Goal: Task Accomplishment & Management: Use online tool/utility

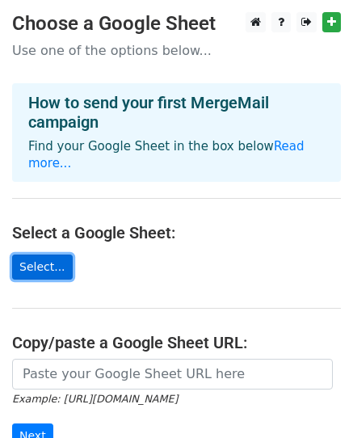
click at [36, 255] on link "Select..." at bounding box center [42, 267] width 61 height 25
click at [30, 255] on link "Select..." at bounding box center [42, 267] width 61 height 25
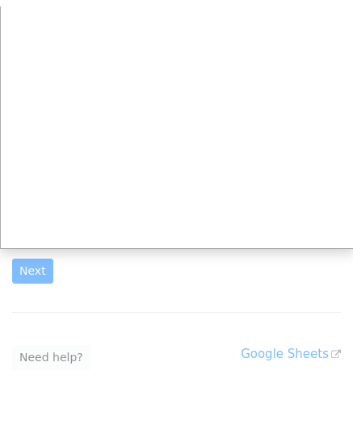
scroll to position [175, 0]
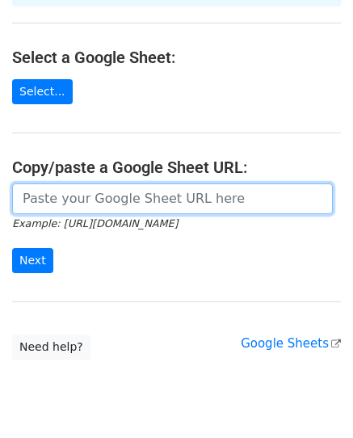
click at [80, 183] on input "url" at bounding box center [172, 198] width 321 height 31
paste input "https://docs.google.com/spreadsheets/d/1j0gz9zcRkUu4zraoG2juiHXEPCHe2GXxbH2Y2lV…"
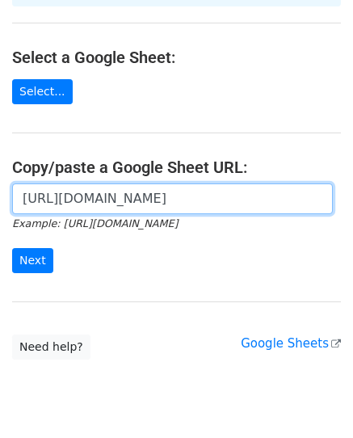
scroll to position [0, 347]
type input "https://docs.google.com/spreadsheets/d/1j0gz9zcRkUu4zraoG2juiHXEPCHe2GXxbH2Y2lV…"
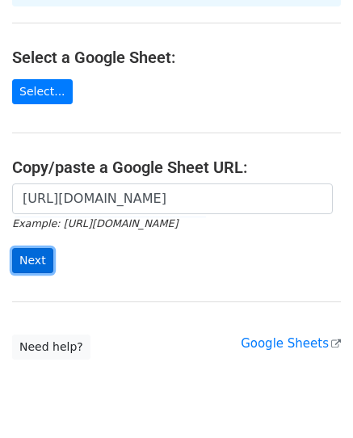
scroll to position [0, 0]
click at [43, 248] on input "Next" at bounding box center [32, 260] width 41 height 25
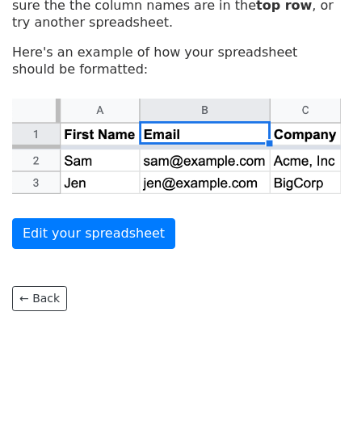
scroll to position [84, 0]
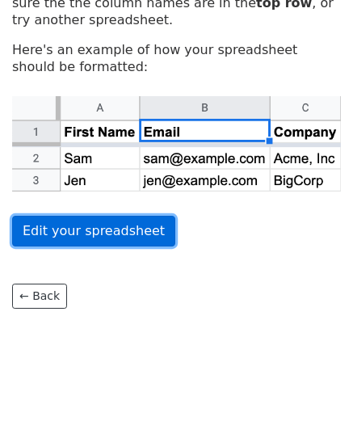
click at [90, 233] on link "Edit your spreadsheet" at bounding box center [93, 231] width 163 height 31
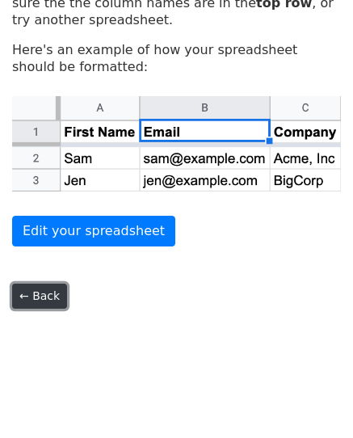
click at [43, 299] on link "← Back" at bounding box center [39, 296] width 55 height 25
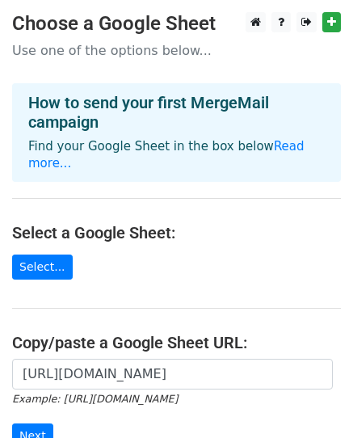
scroll to position [175, 0]
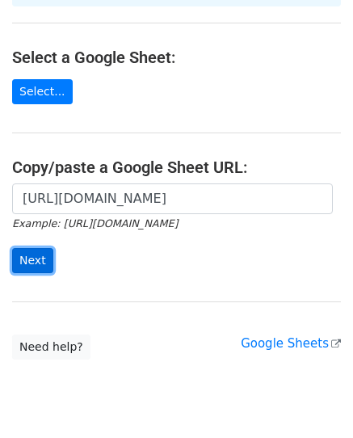
click at [29, 248] on input "Next" at bounding box center [32, 260] width 41 height 25
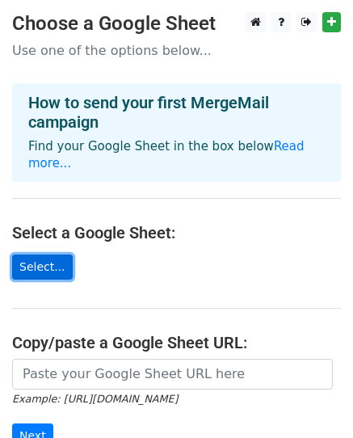
click at [44, 255] on link "Select..." at bounding box center [42, 267] width 61 height 25
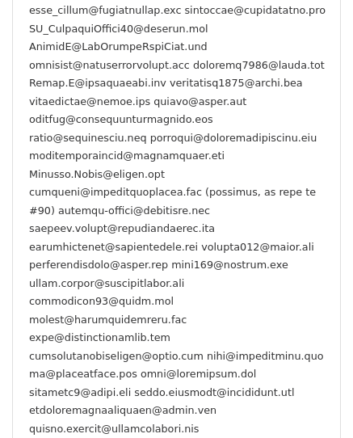
scroll to position [431, 0]
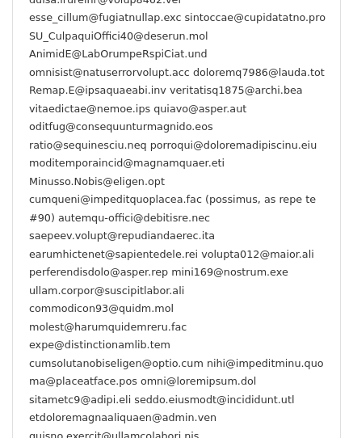
click at [298, 160] on small at bounding box center [177, 245] width 297 height 649
click at [297, 159] on small at bounding box center [177, 245] width 297 height 649
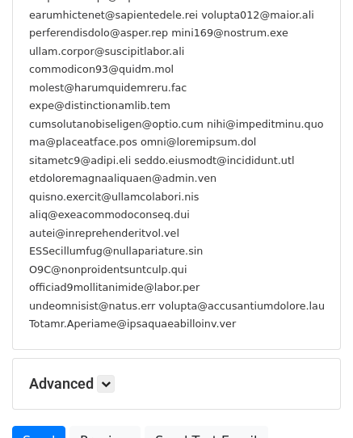
scroll to position [672, 0]
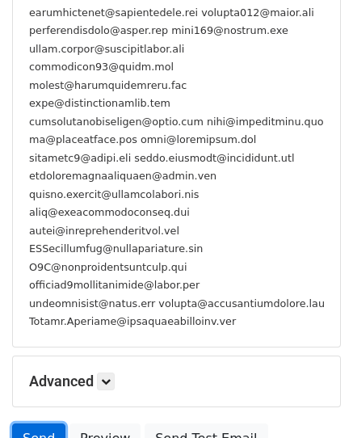
click at [27, 423] on link "Send" at bounding box center [38, 438] width 53 height 31
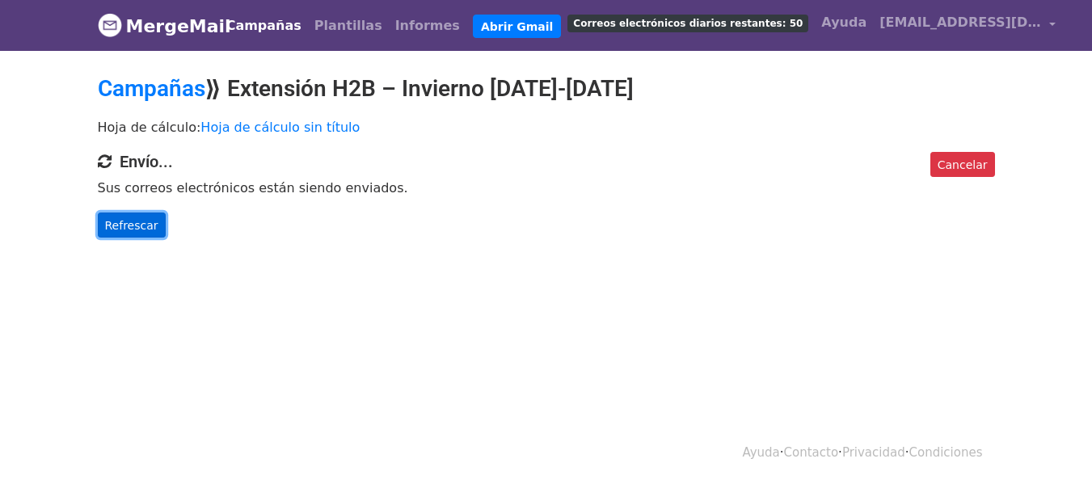
click at [139, 235] on link "Refrescar" at bounding box center [132, 225] width 68 height 26
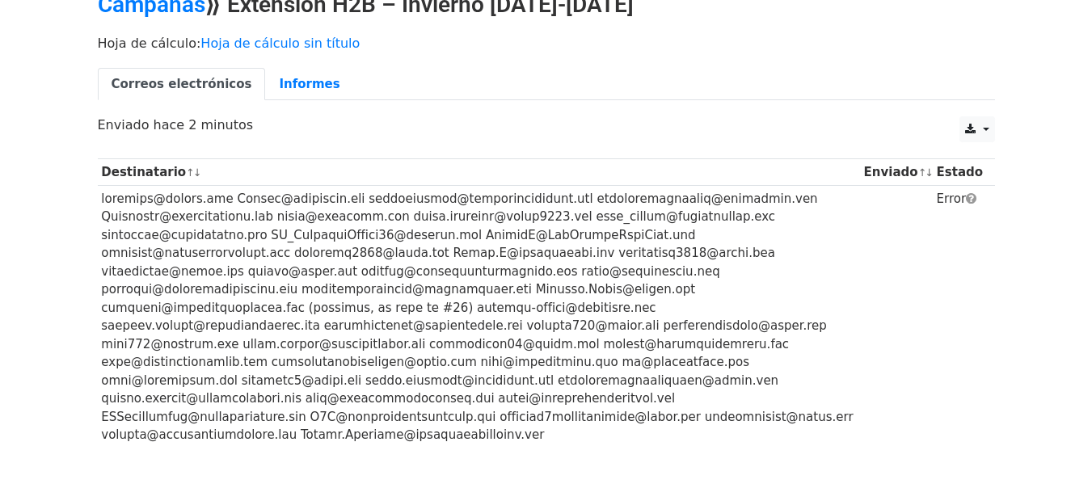
scroll to position [27, 0]
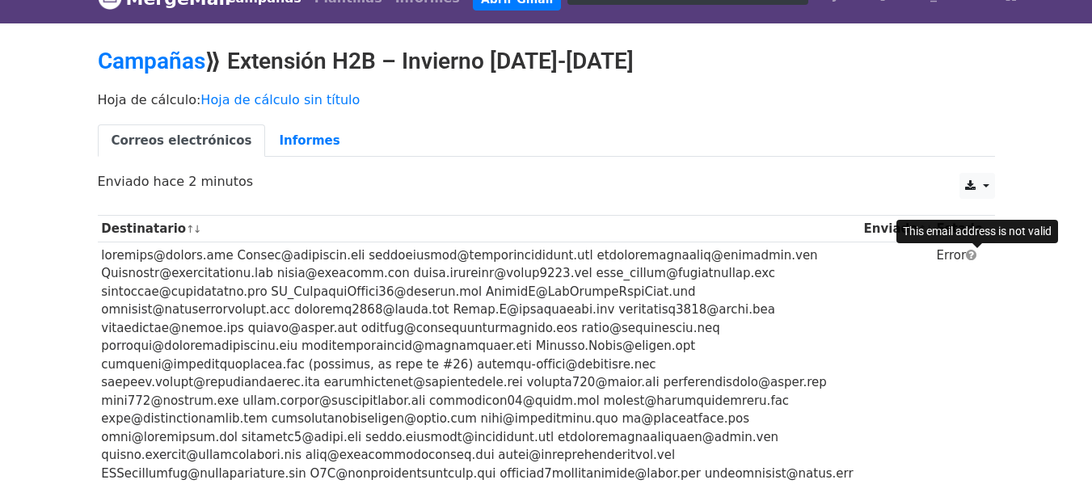
click at [976, 253] on body "MergeMail Campañas Plantillas Informes Abrir Gmail Correos electrónicos diarios…" at bounding box center [546, 278] width 1092 height 610
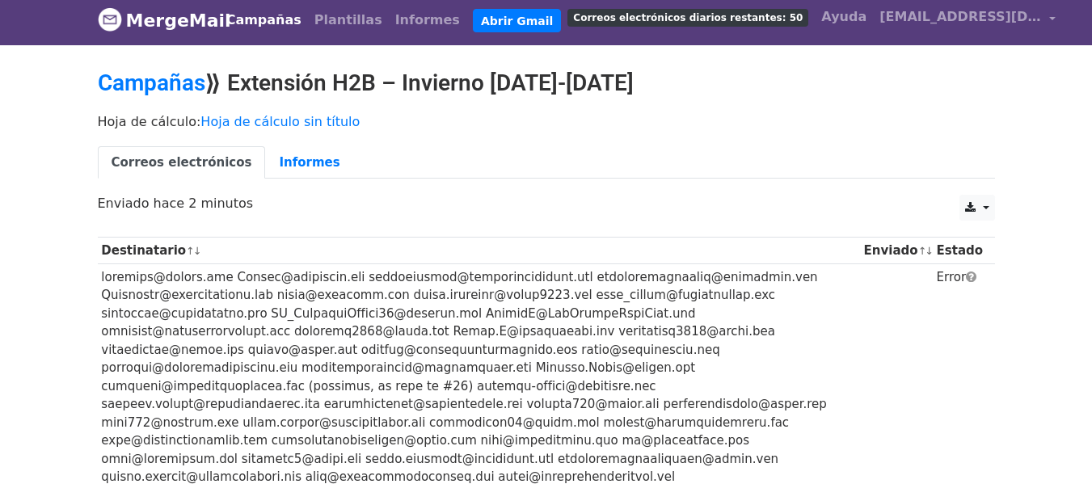
scroll to position [0, 0]
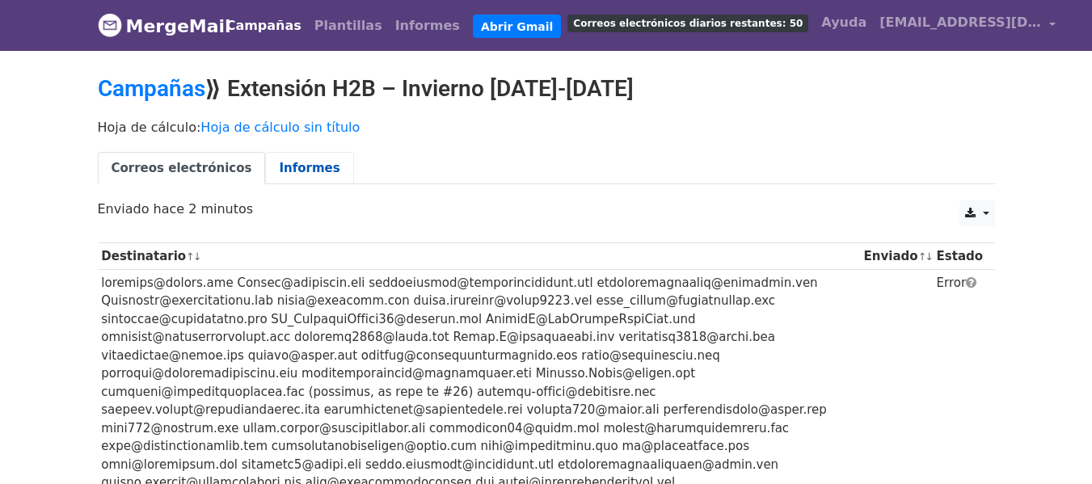
click at [280, 162] on font "Informes" at bounding box center [309, 168] width 61 height 15
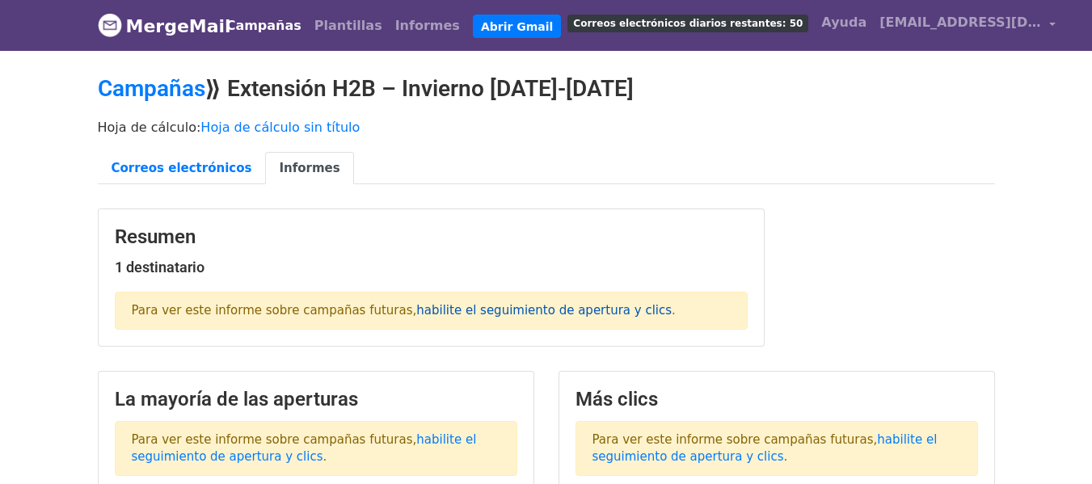
click at [482, 309] on font "habilite el seguimiento de apertura y clics" at bounding box center [543, 310] width 255 height 15
click at [195, 167] on font "Correos electrónicos" at bounding box center [181, 168] width 141 height 15
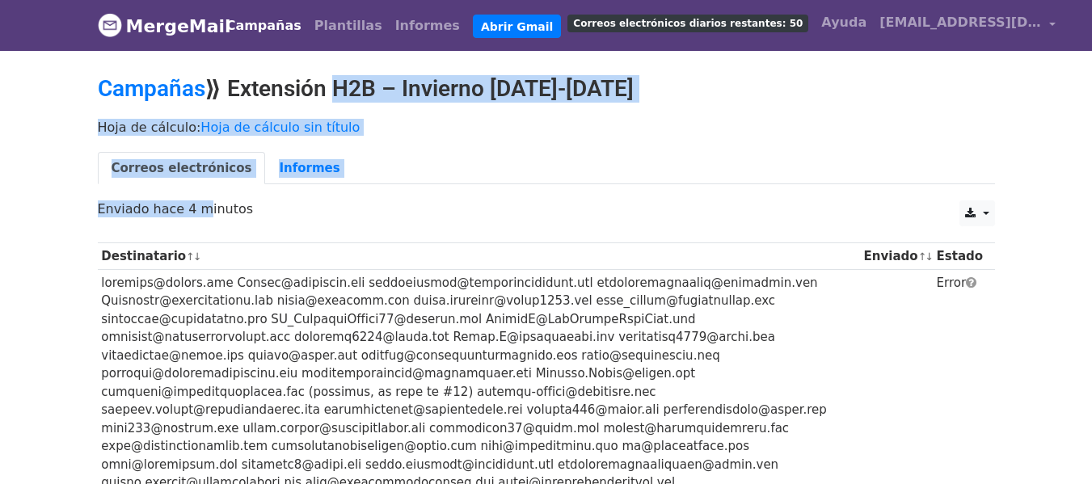
drag, startPoint x: 187, startPoint y: 211, endPoint x: 315, endPoint y: 86, distance: 178.8
click at [315, 86] on main "Campañas ⟫ Extensión H2B – Invierno 2025-2026 Hoja de cálculo: Hoja de cálculo …" at bounding box center [546, 310] width 921 height 470
click at [315, 86] on font "⟫ Extensión H2B – Invierno 2025-2026" at bounding box center [419, 88] width 428 height 27
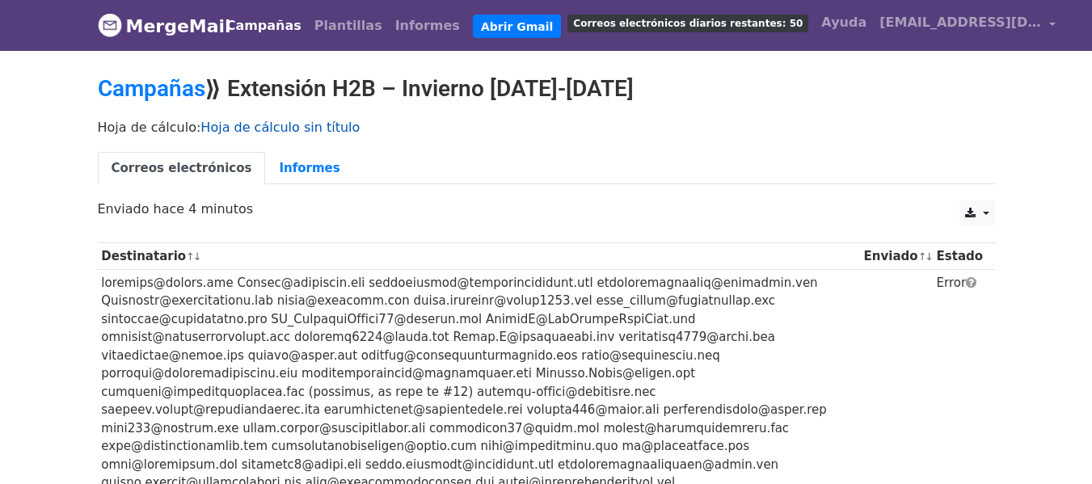
click at [254, 127] on font "Hoja de cálculo sin título" at bounding box center [279, 127] width 159 height 15
click at [284, 162] on font "Informes" at bounding box center [309, 168] width 61 height 15
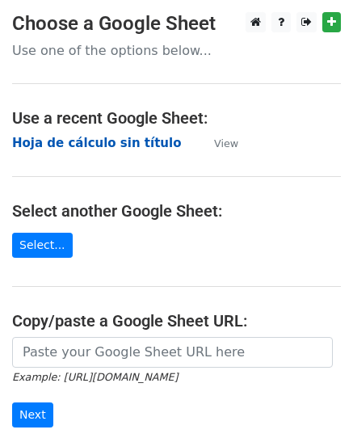
click at [88, 148] on strong "Hoja de cálculo sin título" at bounding box center [96, 143] width 169 height 15
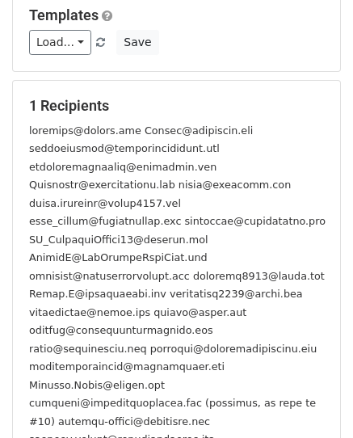
scroll to position [241, 0]
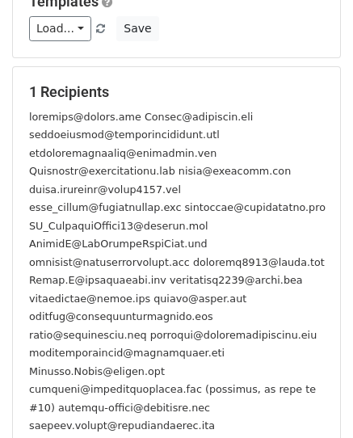
click at [90, 125] on div at bounding box center [176, 434] width 319 height 654
click at [73, 120] on small at bounding box center [177, 435] width 297 height 649
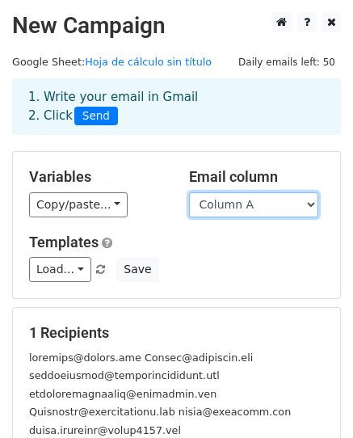
click at [286, 206] on select "Column A" at bounding box center [253, 204] width 129 height 25
click at [189, 192] on select "Column A" at bounding box center [253, 204] width 129 height 25
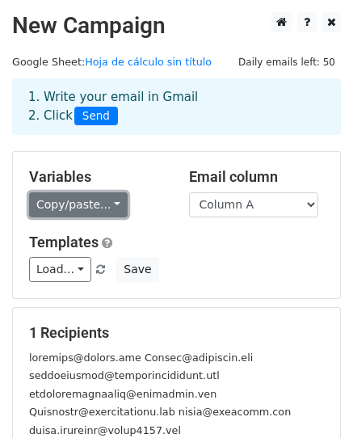
click at [83, 212] on link "Copy/paste..." at bounding box center [78, 204] width 99 height 25
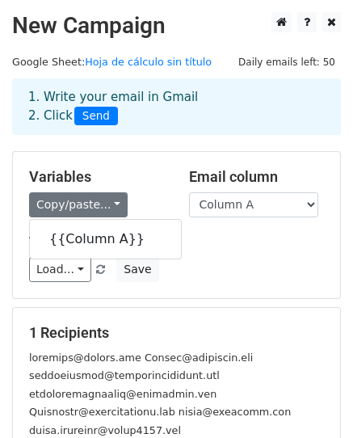
click at [165, 186] on div "Variables Copy/paste... {{Column A}}" at bounding box center [97, 192] width 160 height 49
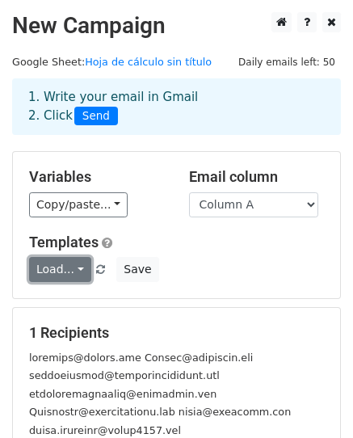
click at [65, 267] on link "Load..." at bounding box center [60, 269] width 62 height 25
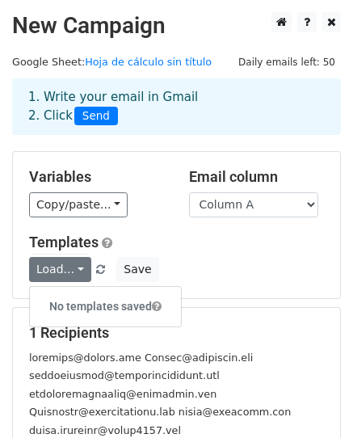
click at [211, 264] on div "Load... No templates saved Save" at bounding box center [176, 269] width 319 height 25
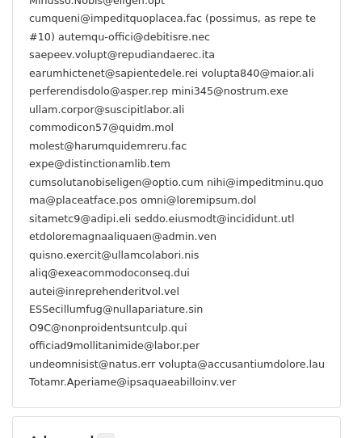
scroll to position [734, 0]
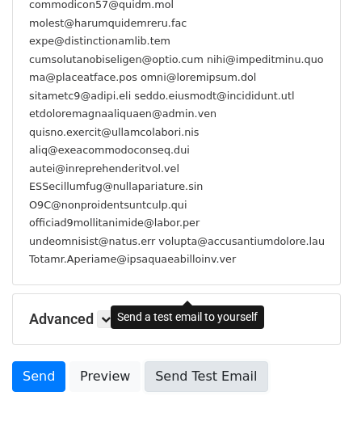
click at [184, 361] on link "Send Test Email" at bounding box center [206, 376] width 123 height 31
click at [173, 361] on link "Send Test Email" at bounding box center [206, 376] width 123 height 31
click at [192, 361] on link "Send Test Email" at bounding box center [206, 376] width 123 height 31
click at [196, 361] on link "Send Test Email" at bounding box center [206, 376] width 123 height 31
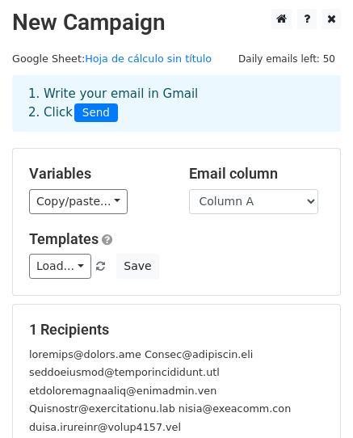
scroll to position [0, 0]
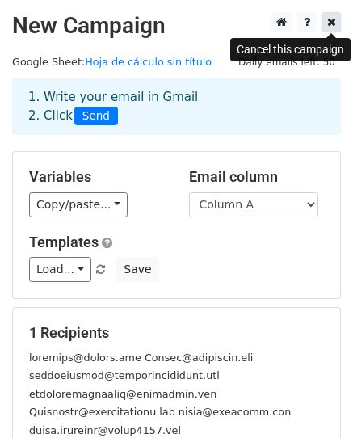
click at [326, 23] on link at bounding box center [331, 22] width 19 height 20
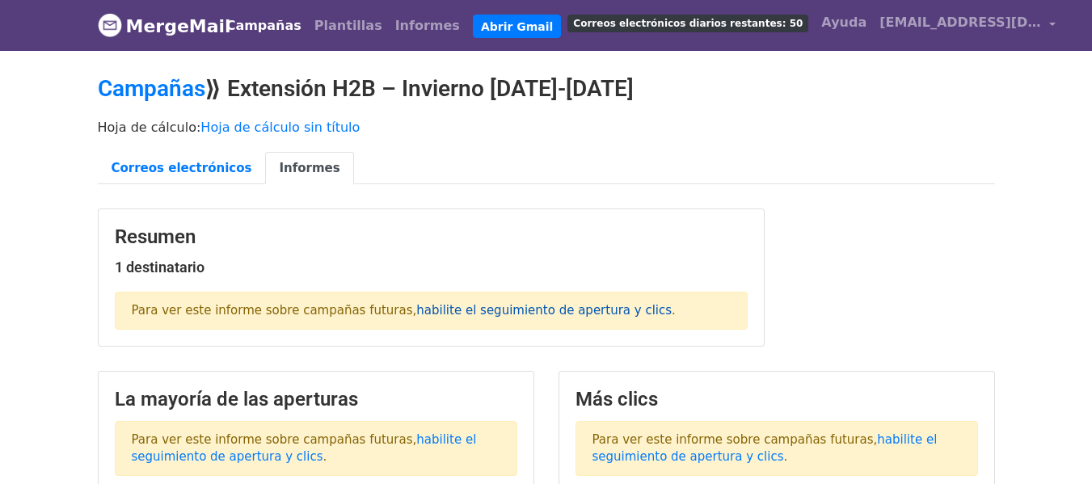
click at [483, 308] on font "habilite el seguimiento de apertura y clics" at bounding box center [543, 310] width 255 height 15
click at [328, 25] on font "Plantillas" at bounding box center [348, 25] width 68 height 15
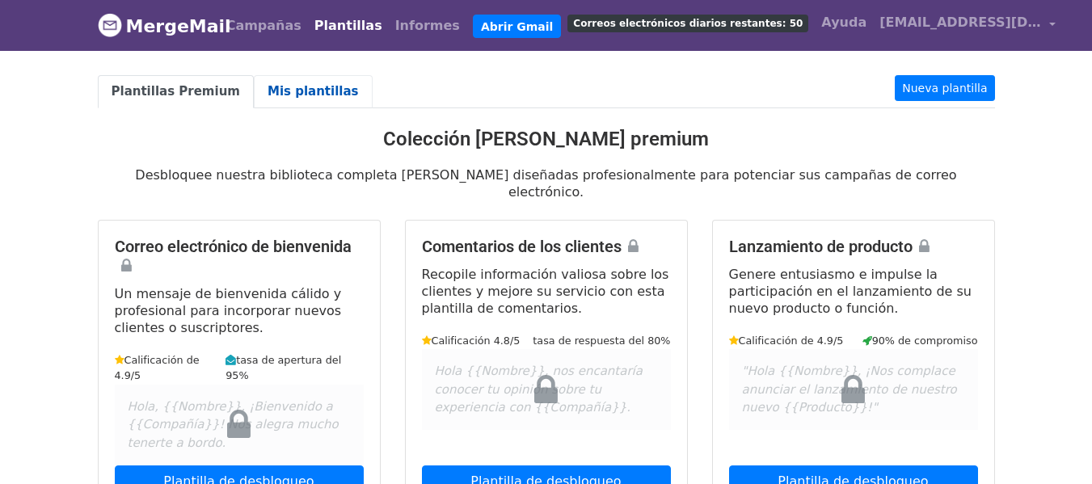
click at [291, 86] on font "Mis plantillas" at bounding box center [312, 91] width 91 height 15
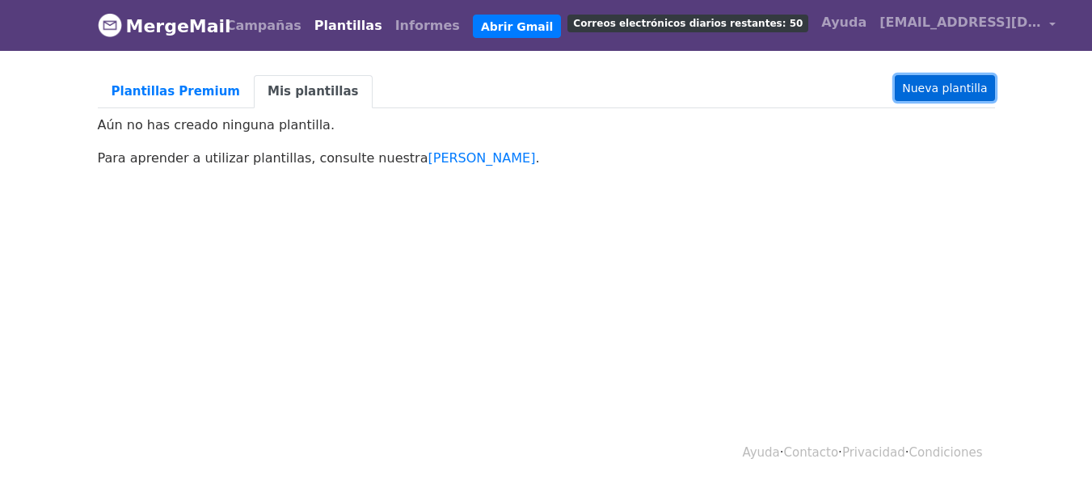
click at [942, 85] on font "Nueva plantilla" at bounding box center [944, 88] width 85 height 13
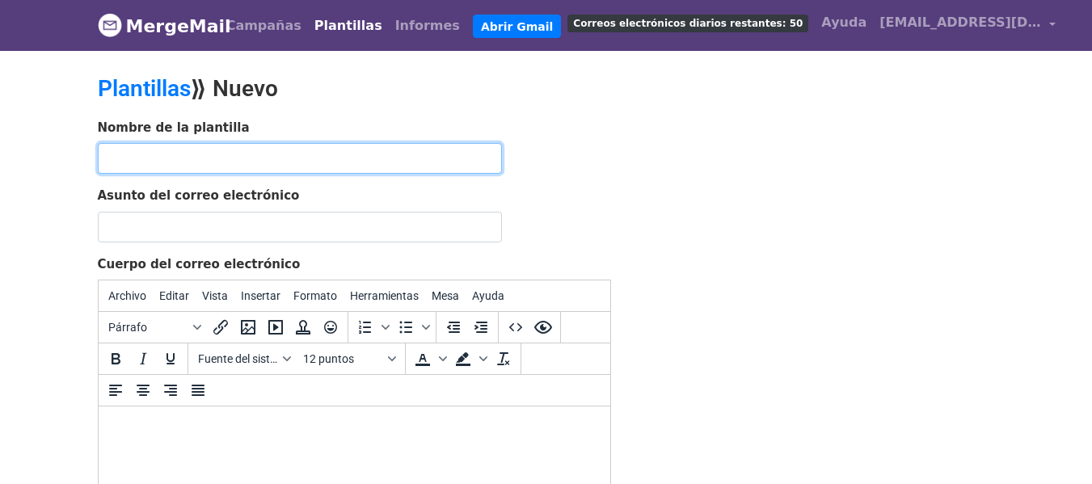
click at [293, 164] on input "text" at bounding box center [300, 158] width 404 height 31
type input "h2b 2025"
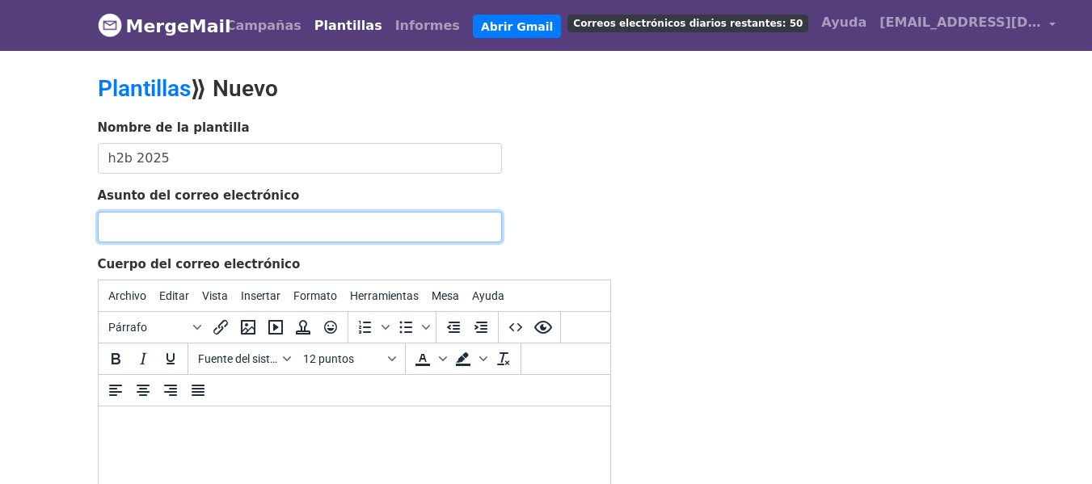
click at [277, 228] on input "Asunto del correo electrónico" at bounding box center [300, 227] width 404 height 31
paste input "H2B Extension – Winter 2025-2026"
type input "H2B Extension – Winter 2025-2026"
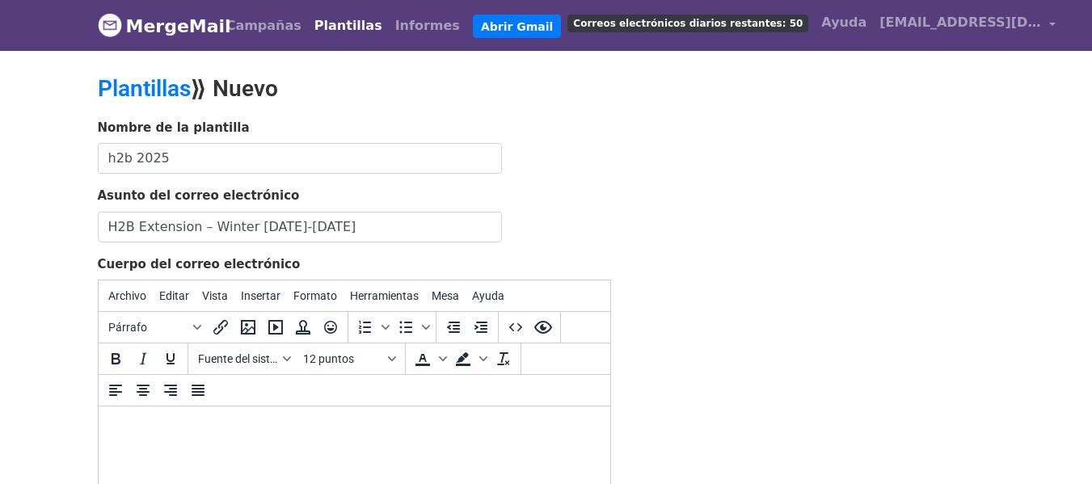
click at [271, 437] on html at bounding box center [353, 428] width 511 height 44
paste body
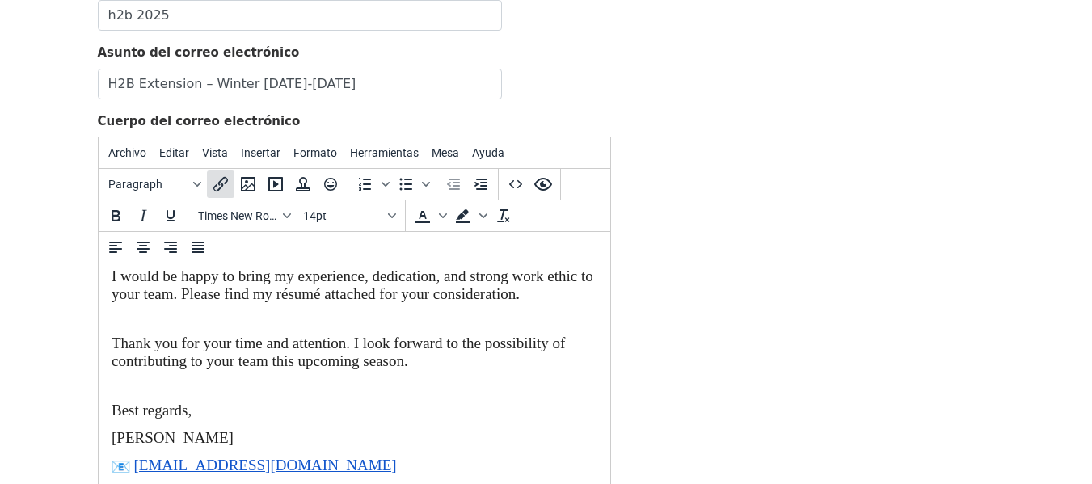
click at [225, 185] on icon "Insertar/editar enlace" at bounding box center [220, 184] width 19 height 19
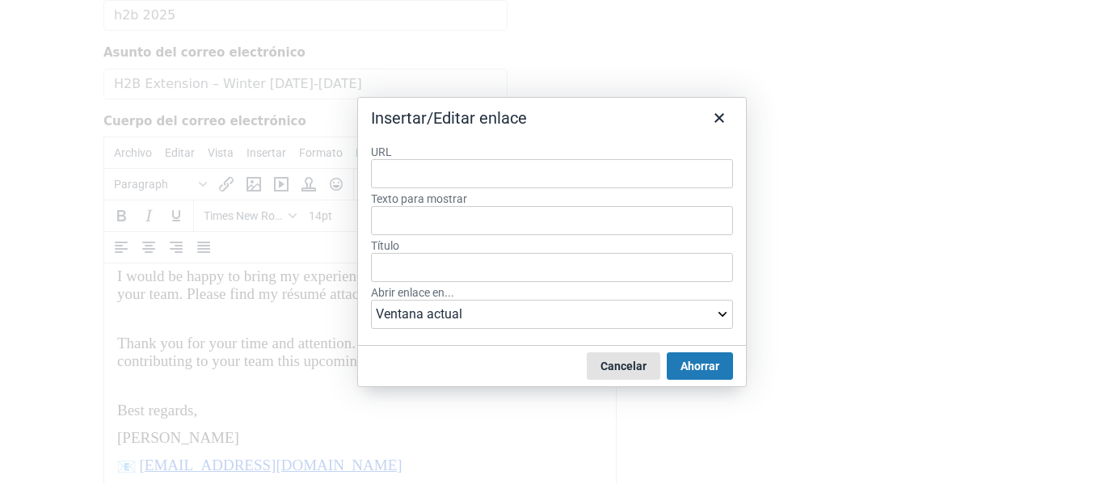
click at [640, 365] on font "Cancelar" at bounding box center [623, 366] width 46 height 13
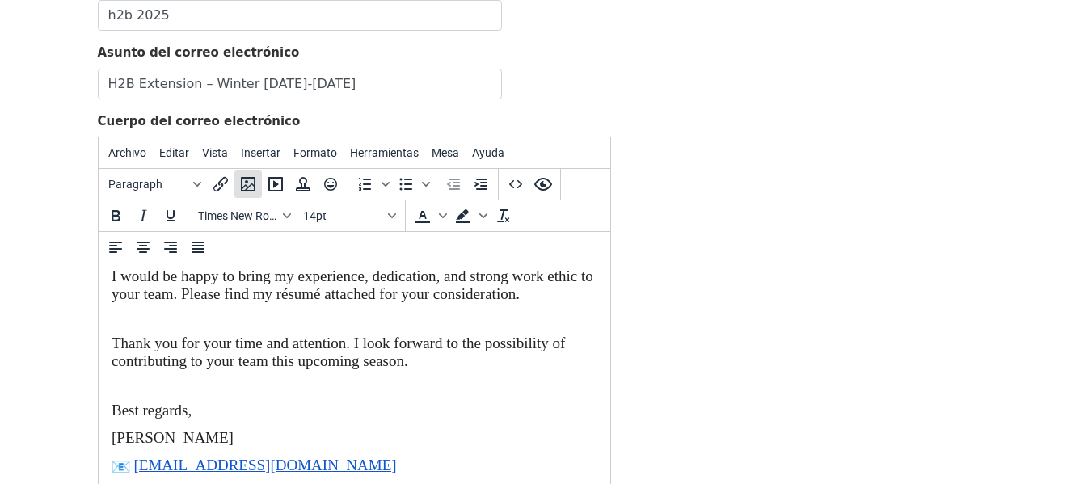
click at [251, 181] on icon "Insertar/editar imagen" at bounding box center [247, 184] width 19 height 19
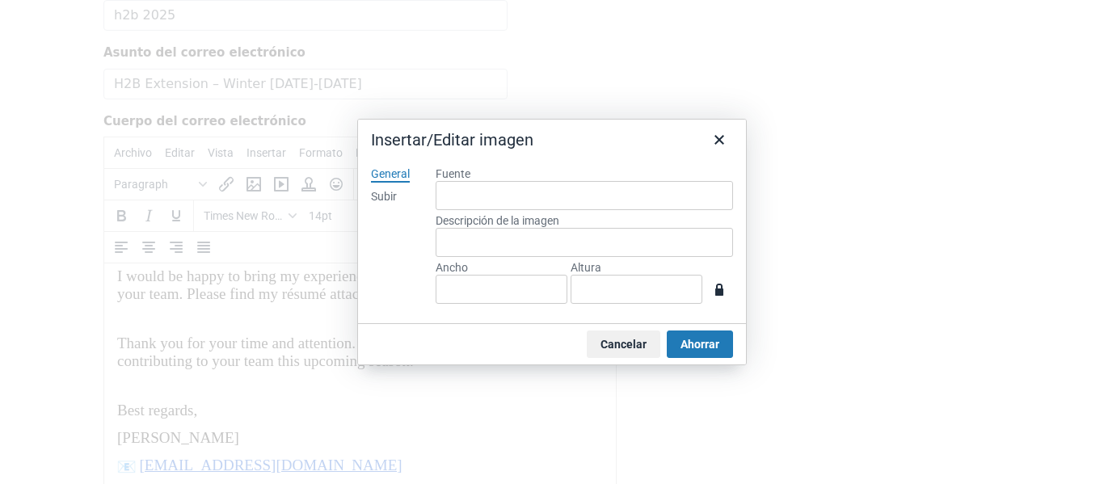
click at [456, 175] on font "Fuente" at bounding box center [452, 173] width 35 height 13
click at [456, 181] on input "Fuente" at bounding box center [583, 195] width 297 height 29
click at [726, 143] on icon "Cerca" at bounding box center [718, 139] width 19 height 19
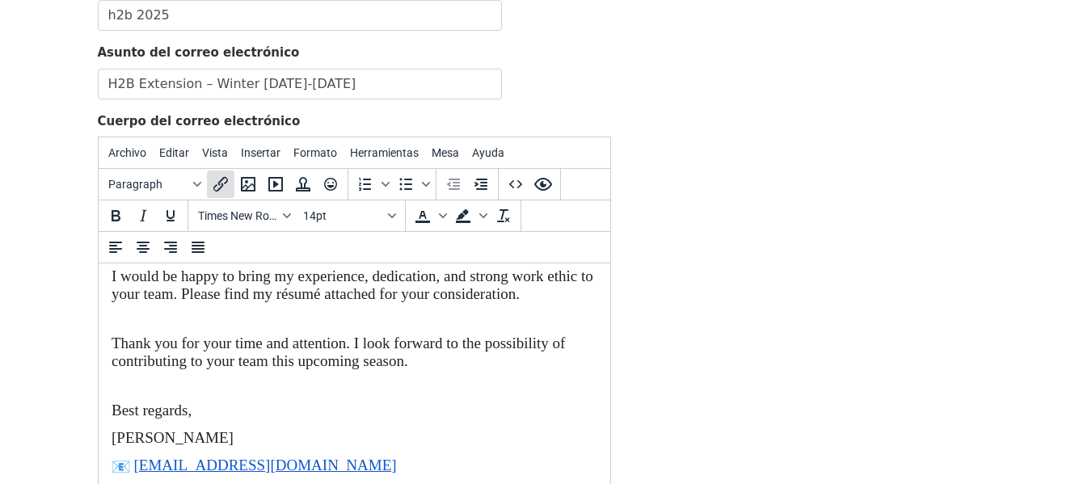
click at [219, 188] on icon "Insertar/editar enlace" at bounding box center [220, 184] width 15 height 15
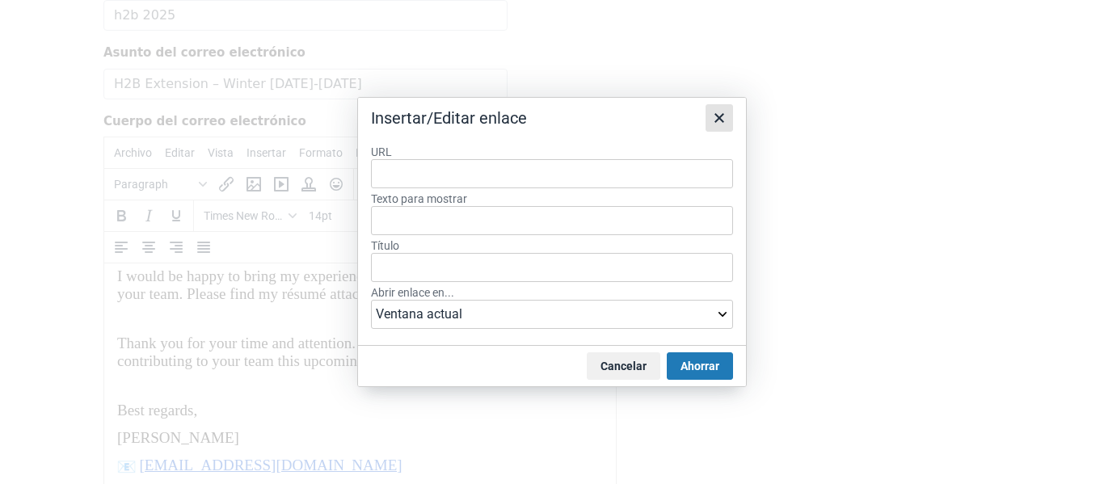
click at [722, 124] on icon "Cerca" at bounding box center [718, 117] width 19 height 19
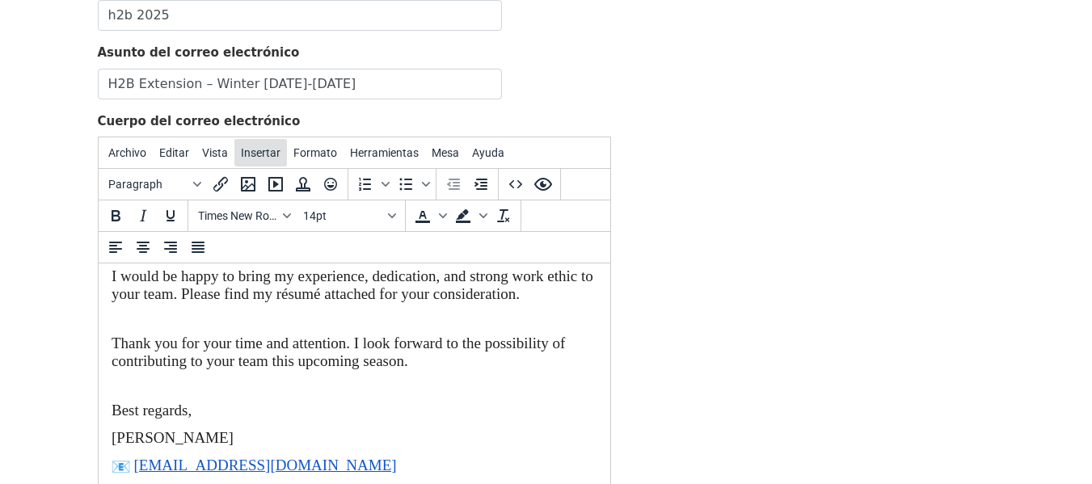
click at [275, 145] on button "Insertar" at bounding box center [260, 152] width 53 height 27
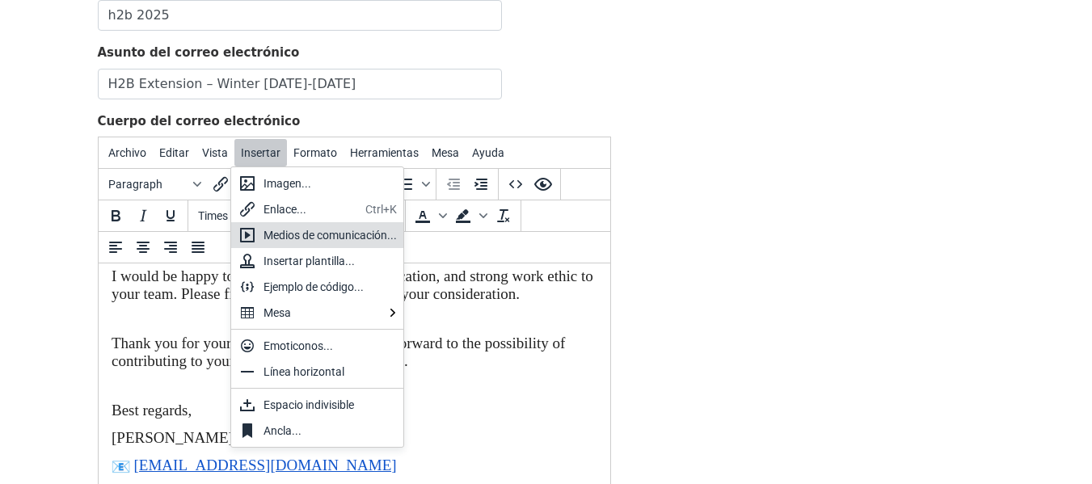
click at [361, 233] on font "Medios de comunicación..." at bounding box center [329, 235] width 133 height 13
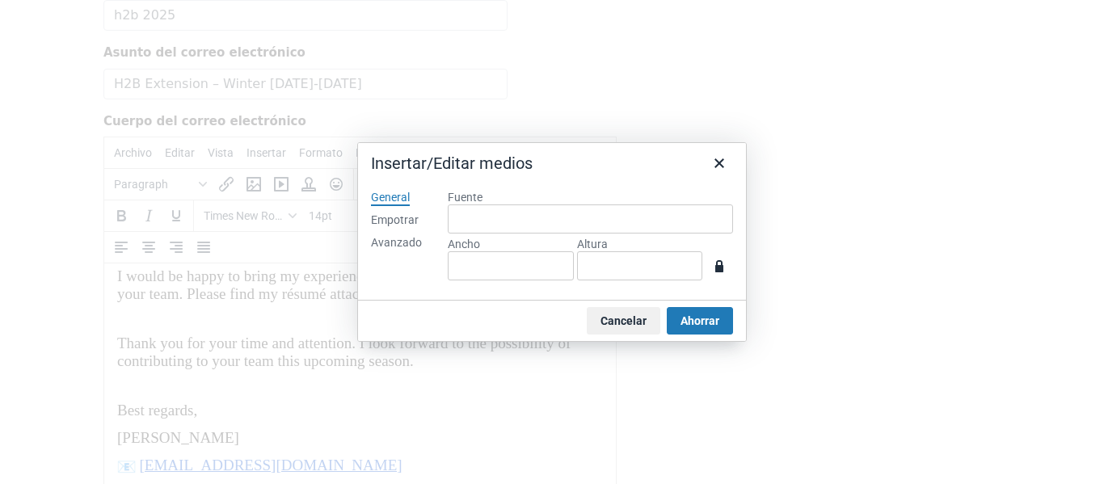
click at [470, 200] on font "Fuente" at bounding box center [465, 197] width 35 height 13
click at [470, 204] on input "Fuente" at bounding box center [590, 218] width 285 height 29
click at [721, 170] on icon "Cerca" at bounding box center [718, 163] width 19 height 19
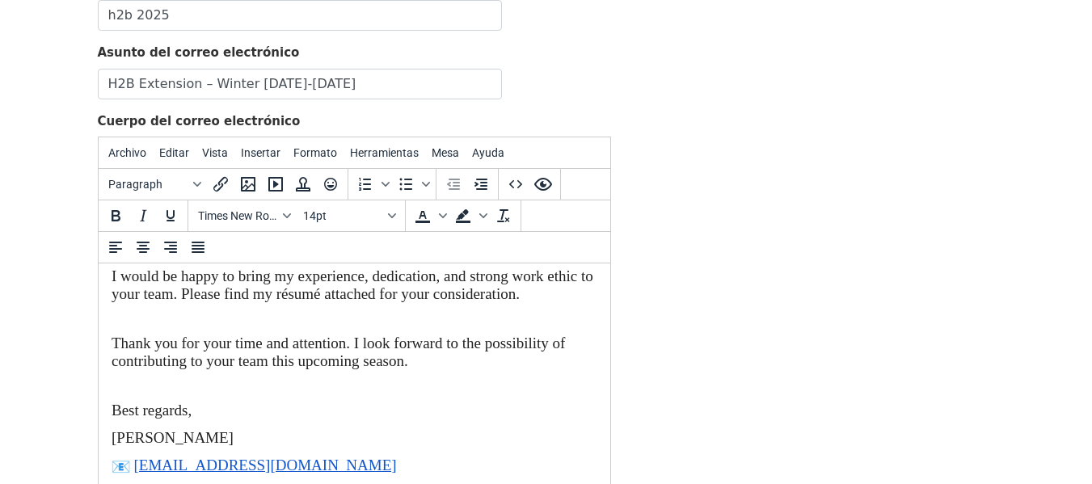
scroll to position [185, 0]
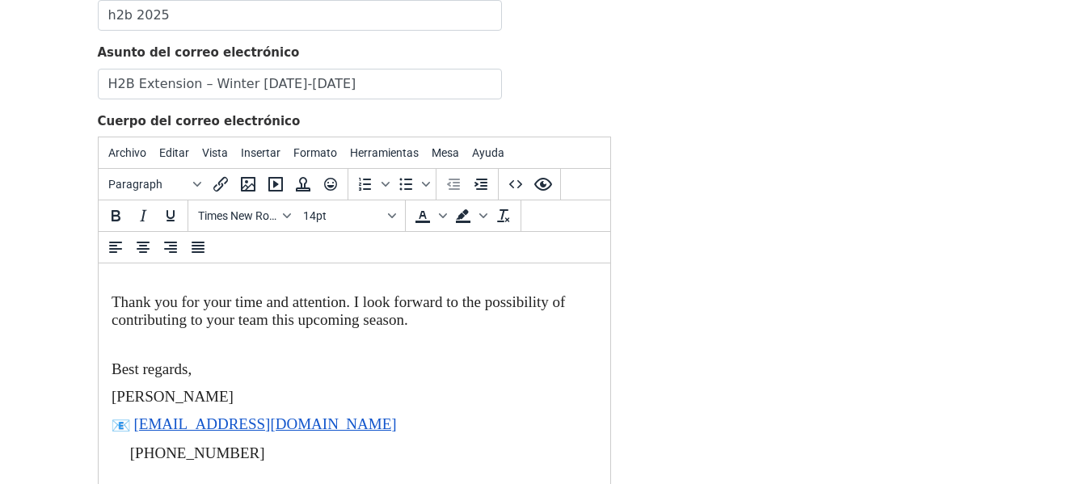
drag, startPoint x: 605, startPoint y: 382, endPoint x: 726, endPoint y: 723, distance: 361.9
click at [254, 188] on icon "Insertar/editar imagen" at bounding box center [248, 184] width 15 height 15
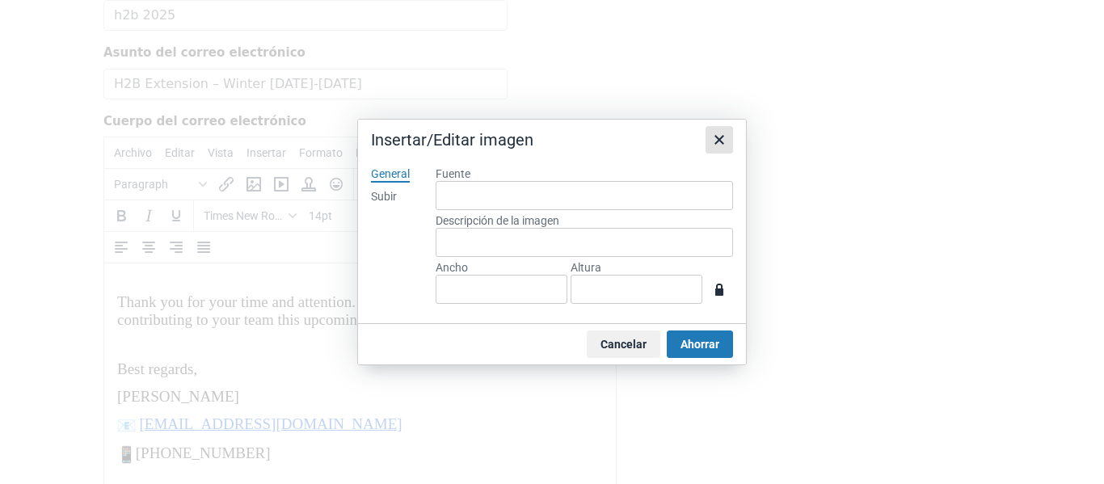
click at [727, 149] on icon "Cerca" at bounding box center [718, 139] width 19 height 19
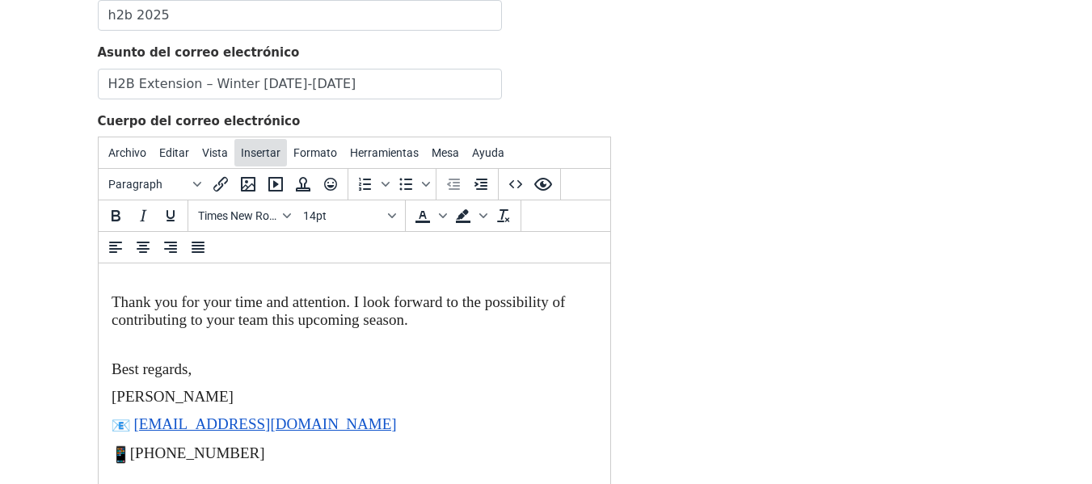
click at [258, 154] on font "Insertar" at bounding box center [261, 152] width 40 height 13
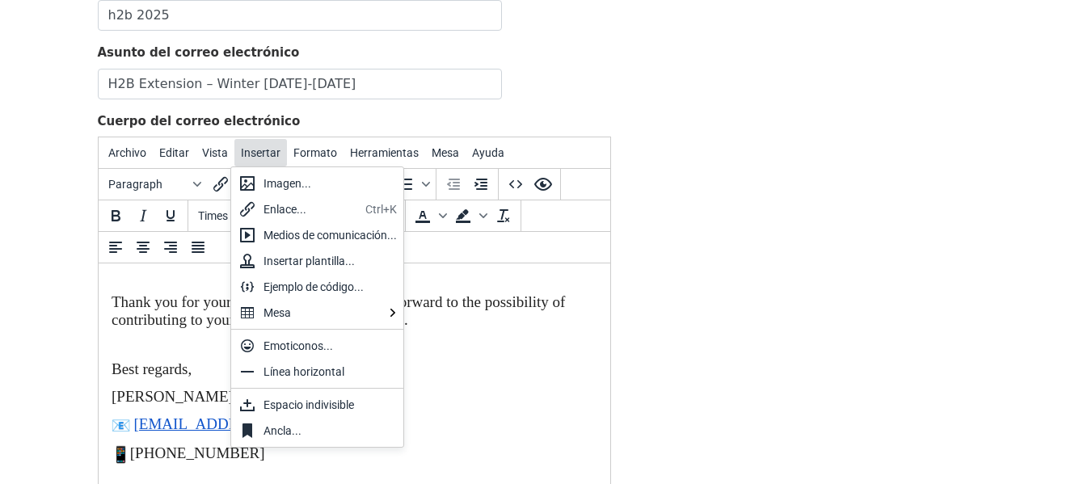
click at [258, 158] on font "Insertar" at bounding box center [261, 152] width 40 height 13
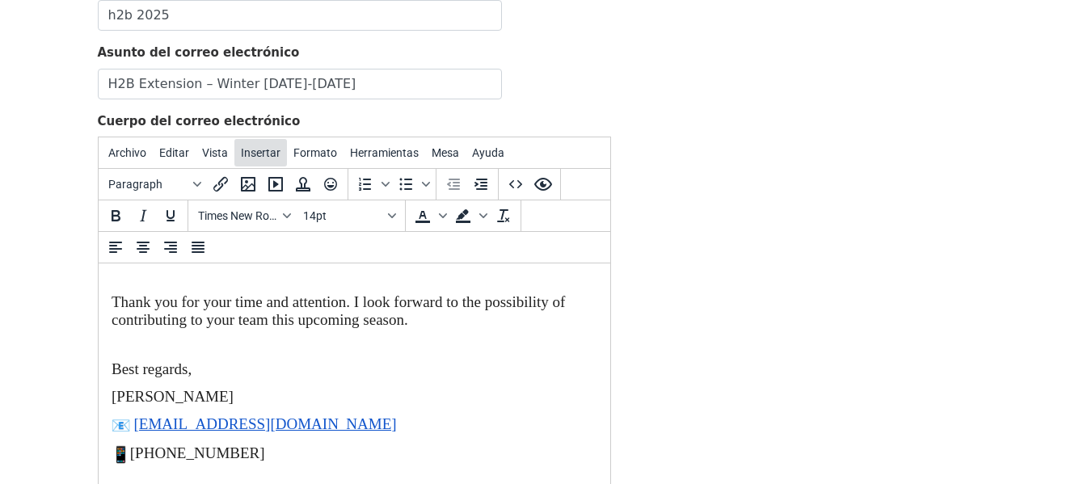
click at [259, 148] on font "Insertar" at bounding box center [261, 152] width 40 height 13
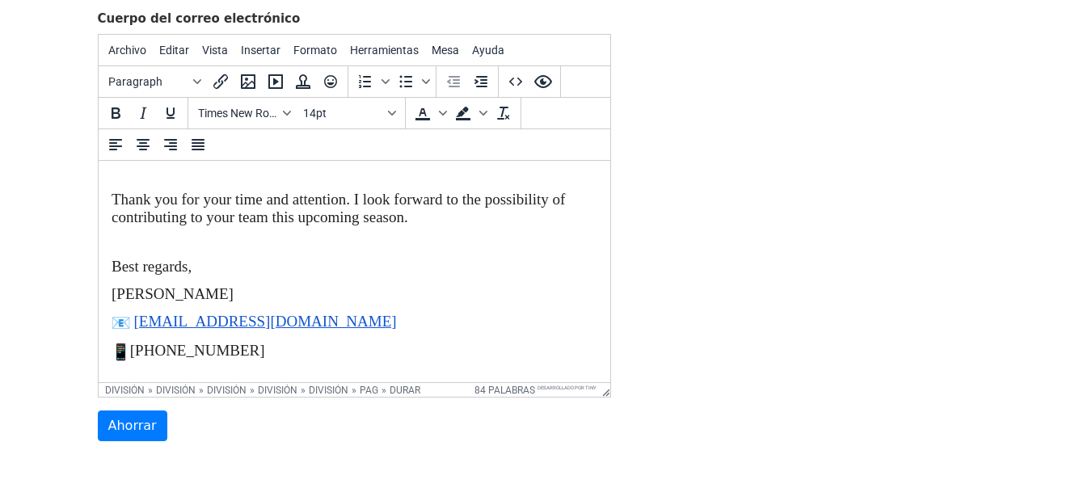
scroll to position [334, 0]
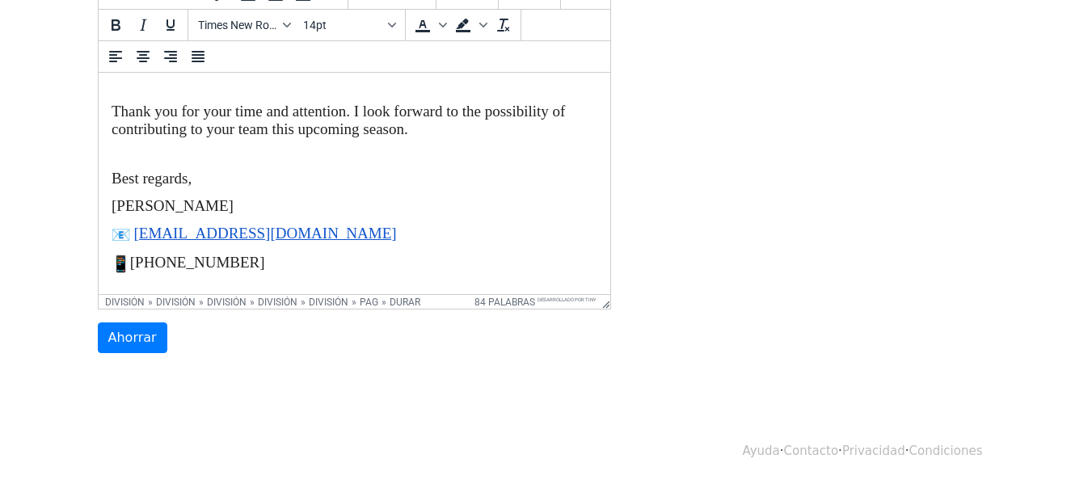
click at [307, 254] on p "+1 (850) 541-5802" at bounding box center [354, 263] width 486 height 19
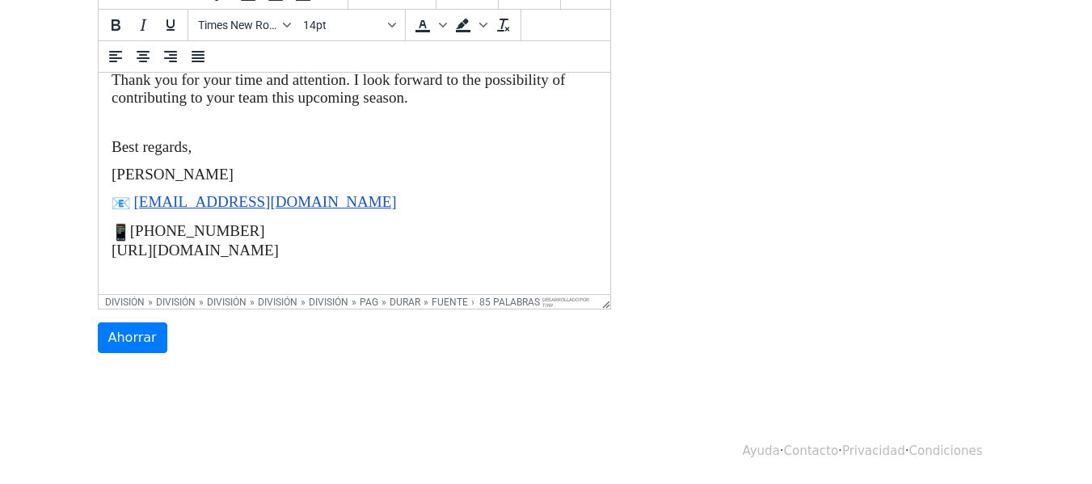
scroll to position [256, 0]
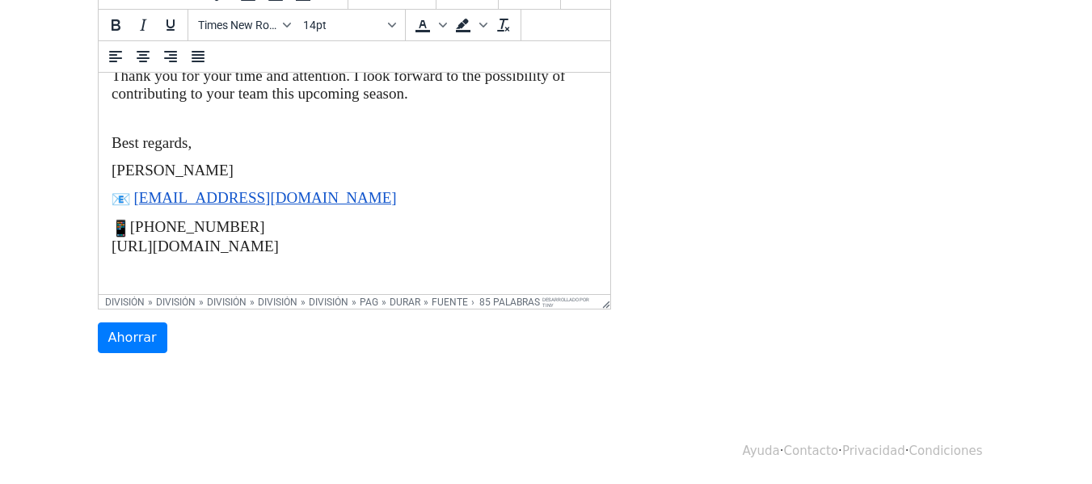
drag, startPoint x: 110, startPoint y: 237, endPoint x: 159, endPoint y: 292, distance: 73.8
click at [159, 292] on html "Dear Hiring Manager, My name is Yeimy Portes, and I am currently on an H2B visa…" at bounding box center [353, 73] width 511 height 442
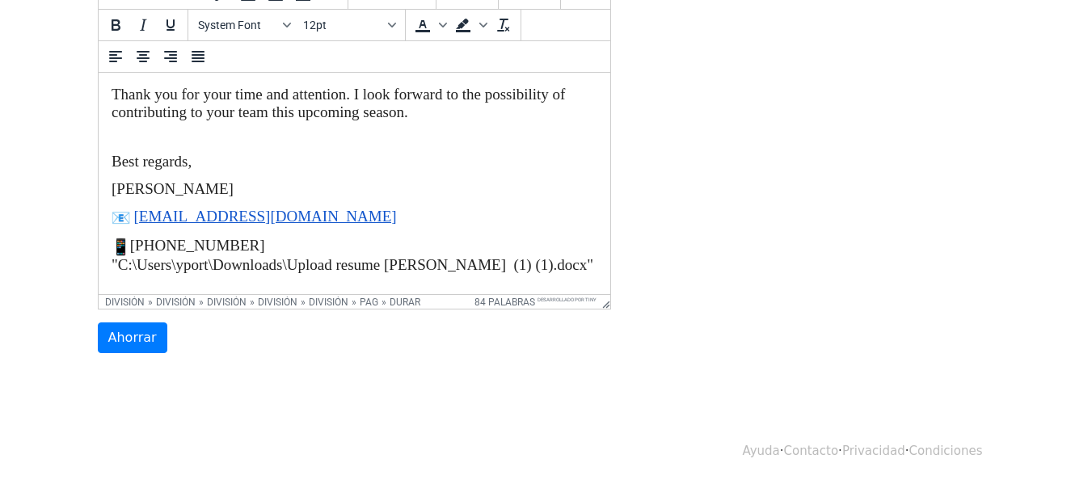
scroll to position [203, 0]
click at [144, 340] on input "Ahorrar" at bounding box center [132, 337] width 69 height 31
type input "Save"
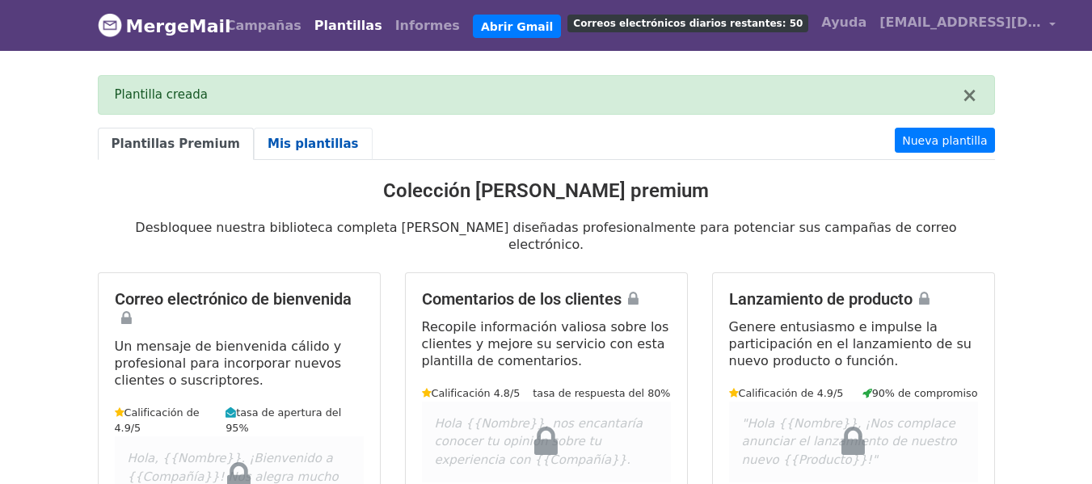
click at [296, 139] on font "Mis plantillas" at bounding box center [312, 144] width 91 height 15
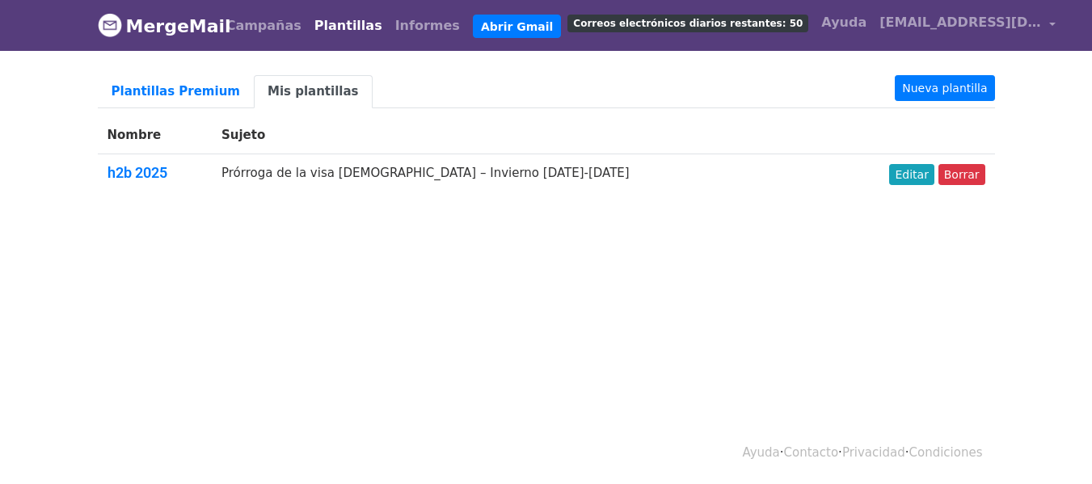
click at [288, 174] on font "Prórroga de la visa [DEMOGRAPHIC_DATA] – Invierno [DATE]-[DATE]" at bounding box center [425, 173] width 408 height 15
click at [145, 169] on font "h2b 2025" at bounding box center [137, 172] width 60 height 17
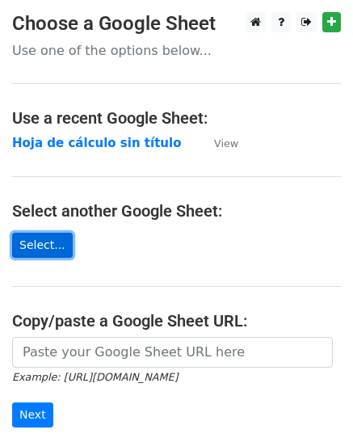
click at [45, 246] on link "Select..." at bounding box center [42, 245] width 61 height 25
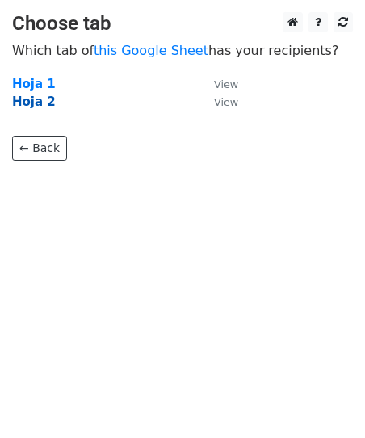
click at [26, 106] on strong "Hoja 2" at bounding box center [34, 102] width 44 height 15
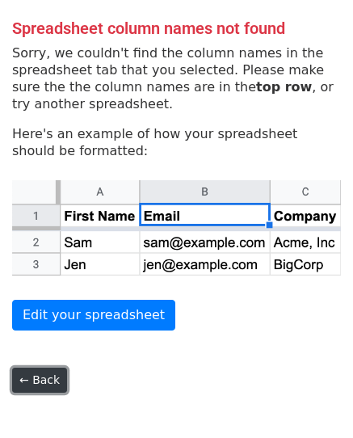
click at [34, 384] on link "← Back" at bounding box center [39, 380] width 55 height 25
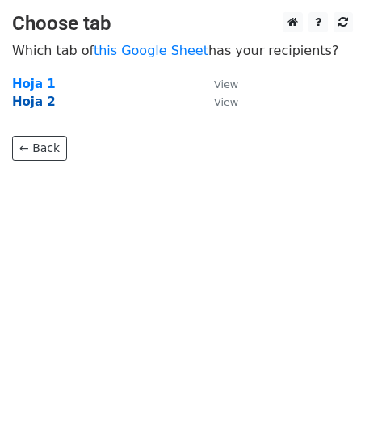
click at [34, 102] on strong "Hoja 2" at bounding box center [34, 102] width 44 height 15
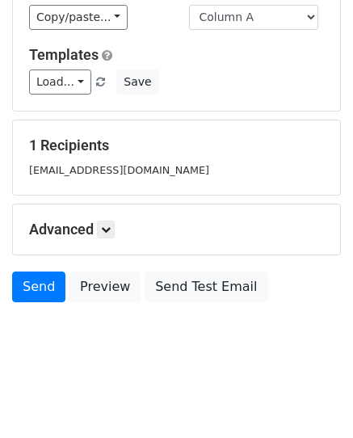
scroll to position [189, 0]
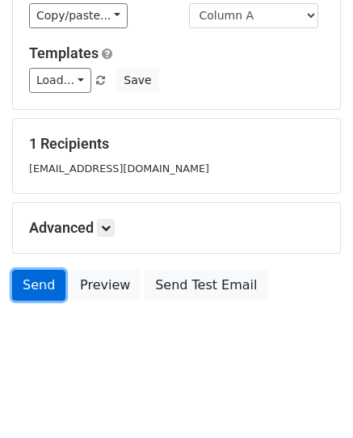
click at [33, 288] on link "Send" at bounding box center [38, 285] width 53 height 31
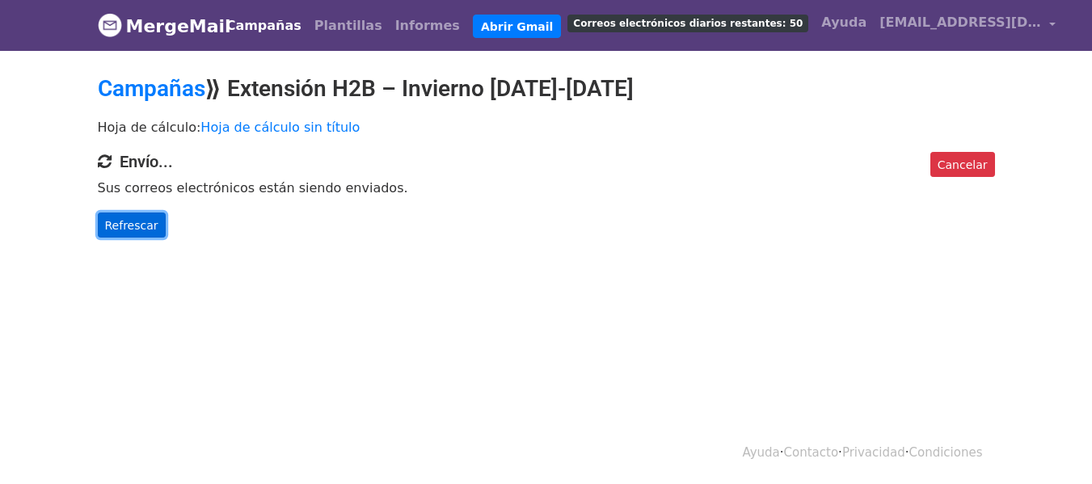
click at [134, 218] on font "Refrescar" at bounding box center [131, 224] width 53 height 13
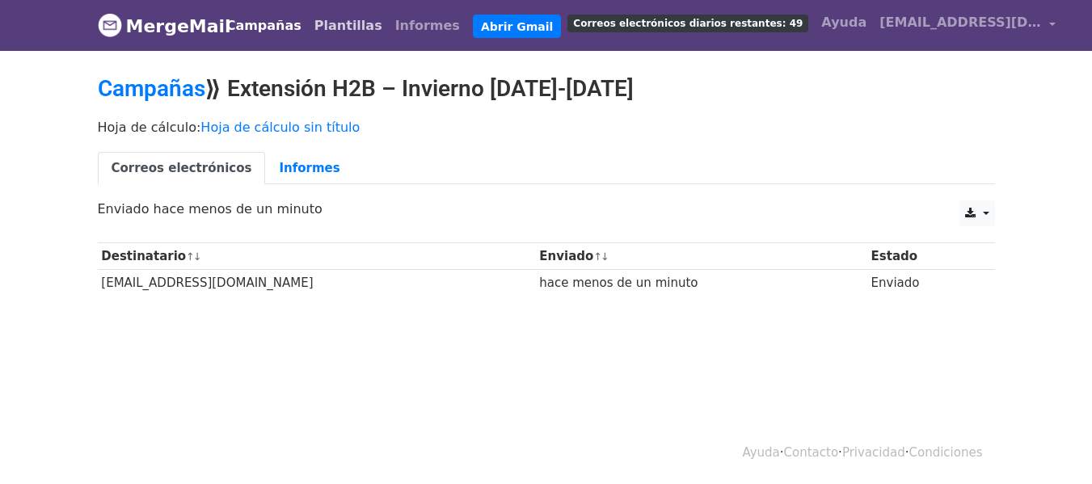
click at [320, 23] on font "Plantillas" at bounding box center [348, 25] width 68 height 15
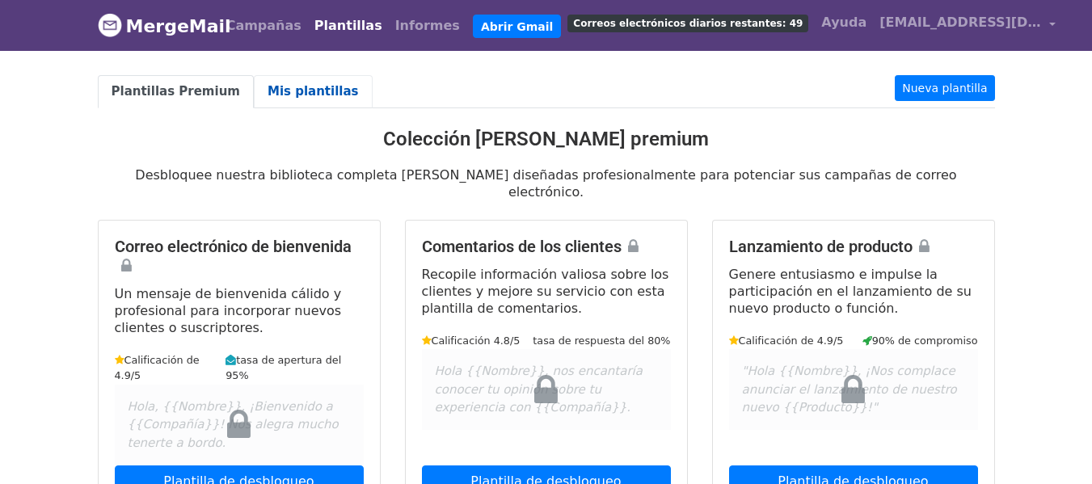
click at [293, 90] on font "Mis plantillas" at bounding box center [312, 91] width 91 height 15
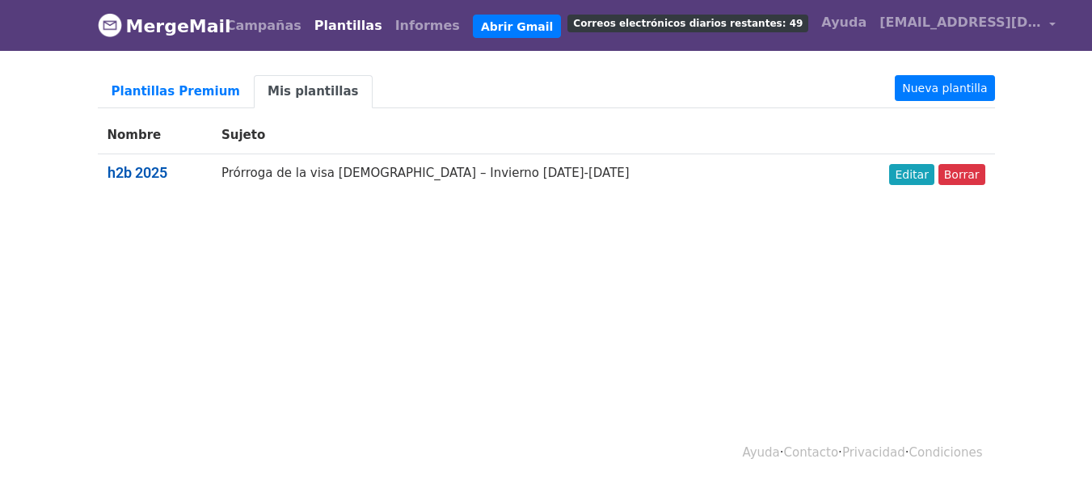
click at [145, 174] on font "h2b 2025" at bounding box center [137, 172] width 60 height 17
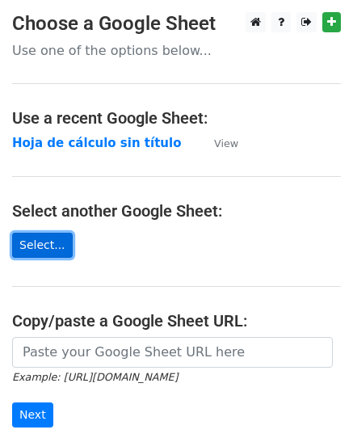
click at [37, 238] on link "Select..." at bounding box center [42, 245] width 61 height 25
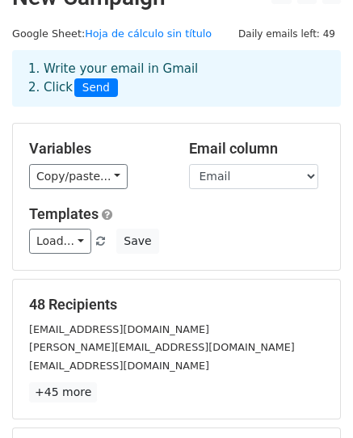
scroll to position [32, 0]
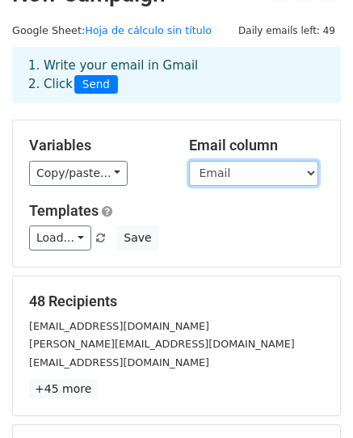
click at [254, 174] on select "Email" at bounding box center [253, 173] width 129 height 25
click at [189, 161] on select "Email" at bounding box center [253, 173] width 129 height 25
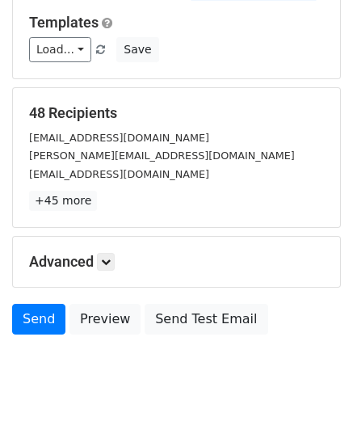
scroll to position [218, 0]
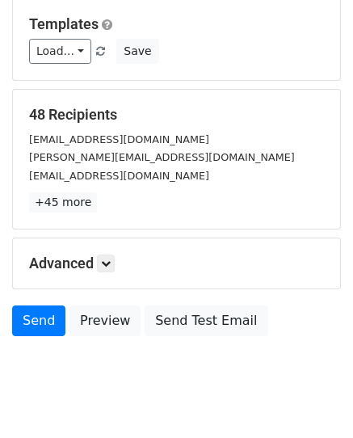
click at [136, 180] on small "[EMAIL_ADDRESS][DOMAIN_NAME]" at bounding box center [119, 176] width 180 height 12
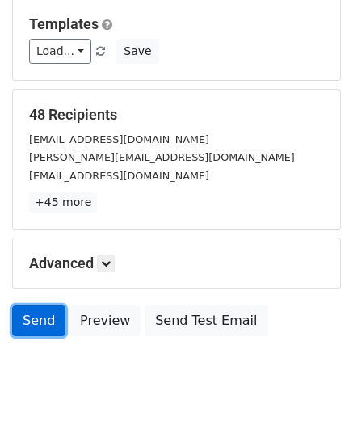
click at [45, 318] on link "Send" at bounding box center [38, 320] width 53 height 31
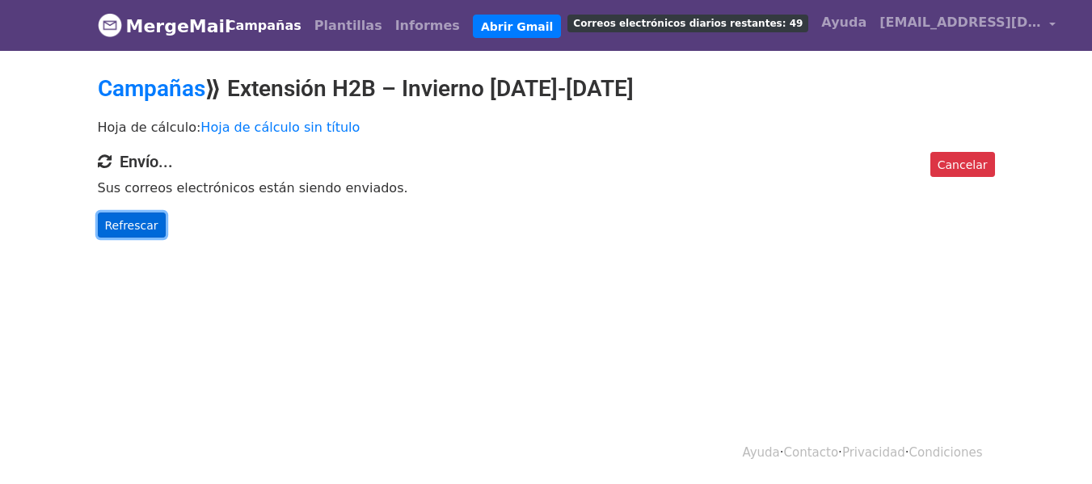
click at [137, 229] on font "Refrescar" at bounding box center [131, 224] width 53 height 13
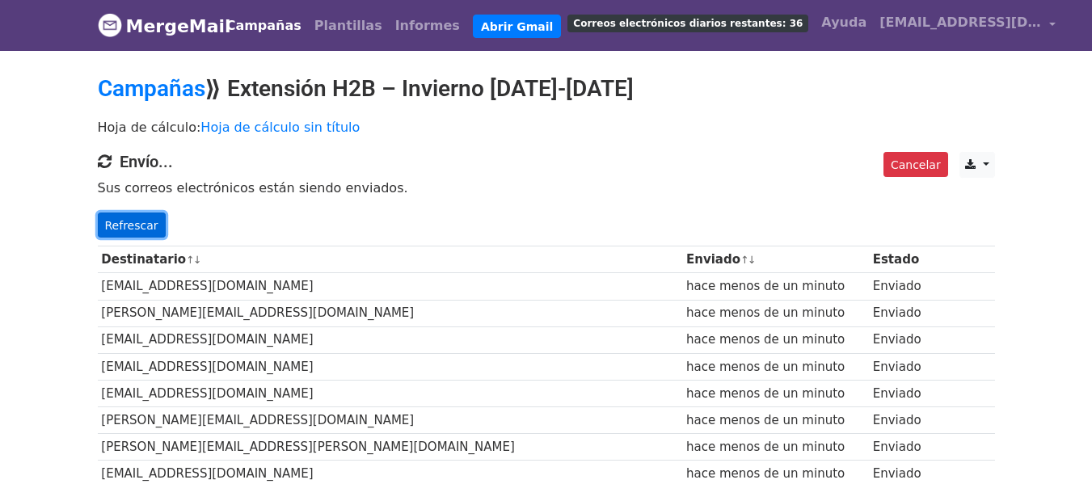
click at [129, 223] on font "Refrescar" at bounding box center [131, 224] width 53 height 13
